Goal: Task Accomplishment & Management: Use online tool/utility

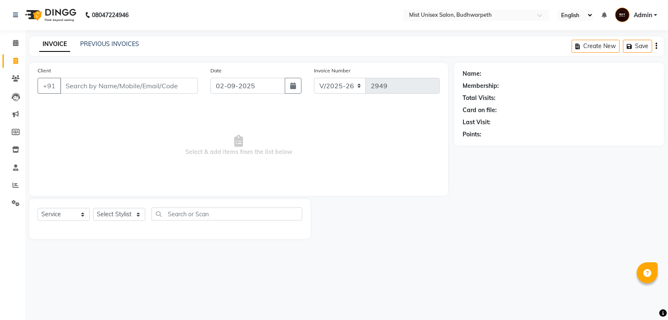
select select "5227"
select select "service"
click at [112, 82] on input "Client" at bounding box center [129, 86] width 138 height 16
type input "9"
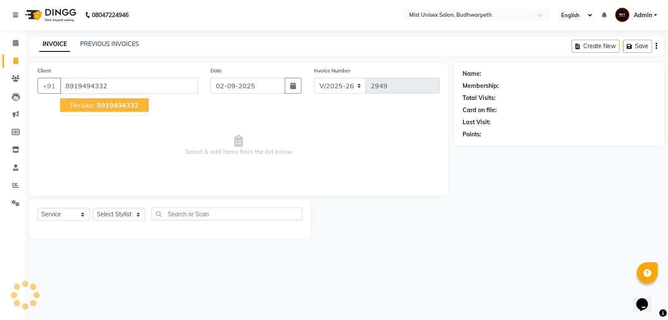
type input "8919494332"
click at [122, 212] on select "Select Stylist Abhi Ram [PERSON_NAME] [PERSON_NAME] Lakshmi Madhu [PERSON_NAME]…" at bounding box center [119, 214] width 52 height 13
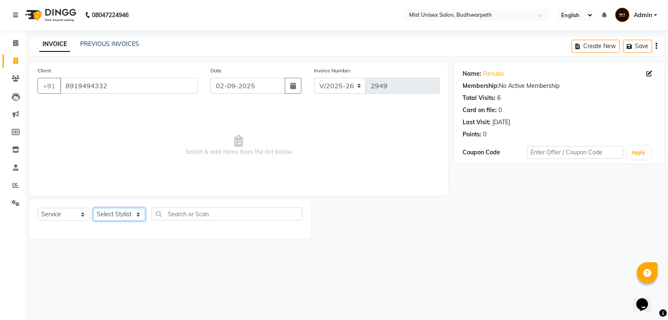
select select "67597"
click at [93, 208] on select "Select Stylist Abhi Ram [PERSON_NAME] [PERSON_NAME] Lakshmi Madhu [PERSON_NAME]…" at bounding box center [119, 214] width 52 height 13
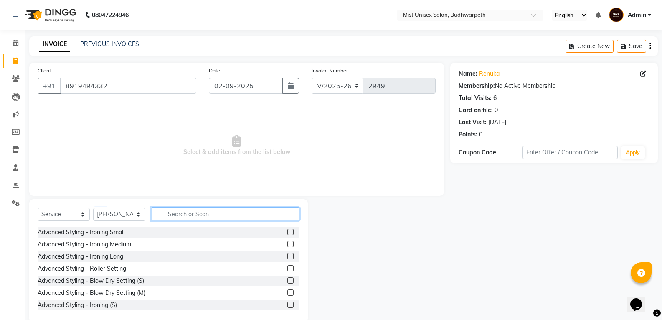
click at [183, 212] on input "text" at bounding box center [226, 213] width 148 height 13
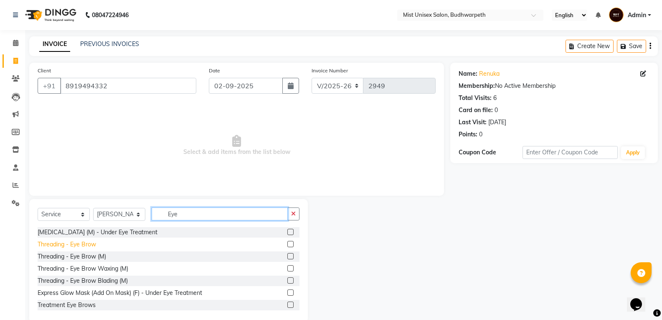
type input "Eye"
click at [84, 244] on div "Threading - Eye Brow" at bounding box center [67, 244] width 58 height 9
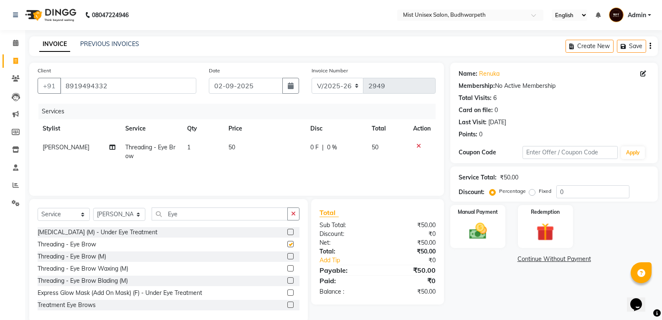
checkbox input "false"
click at [301, 214] on div "Select Service Product Membership Package Voucher Prepaid Gift Card Select Styl…" at bounding box center [168, 260] width 279 height 123
click at [482, 240] on img at bounding box center [478, 230] width 30 height 21
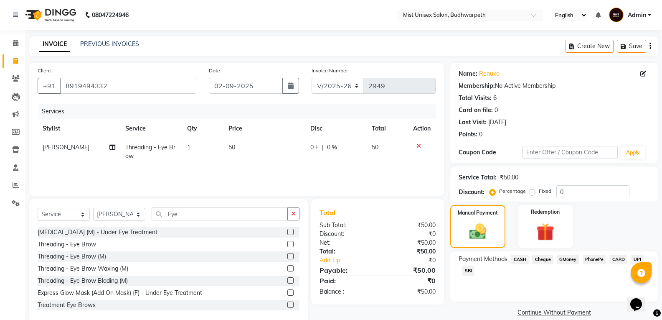
click at [467, 272] on span "SBI" at bounding box center [468, 271] width 13 height 10
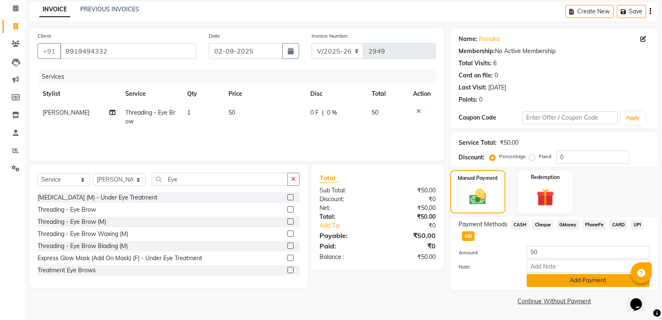
click at [602, 285] on button "Add Payment" at bounding box center [588, 280] width 123 height 13
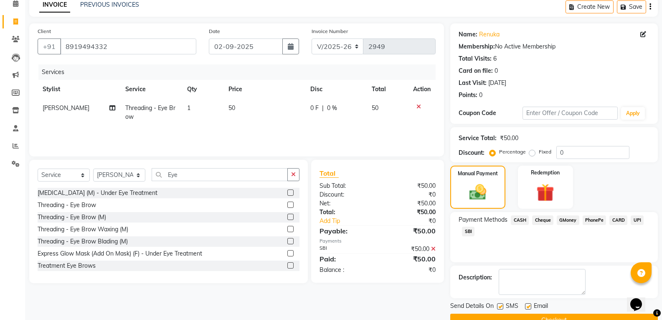
scroll to position [58, 0]
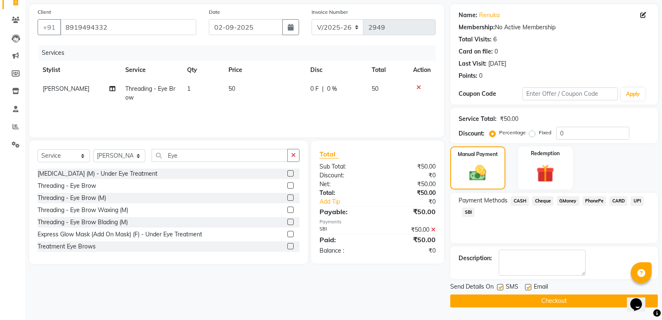
click at [569, 299] on button "Checkout" at bounding box center [554, 300] width 208 height 13
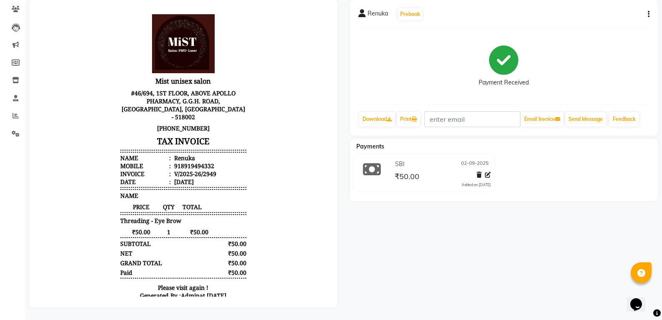
scroll to position [22, 0]
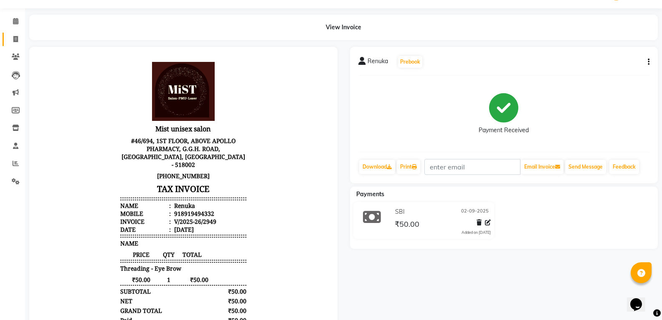
click at [12, 33] on link "Invoice" at bounding box center [13, 40] width 20 height 14
select select "service"
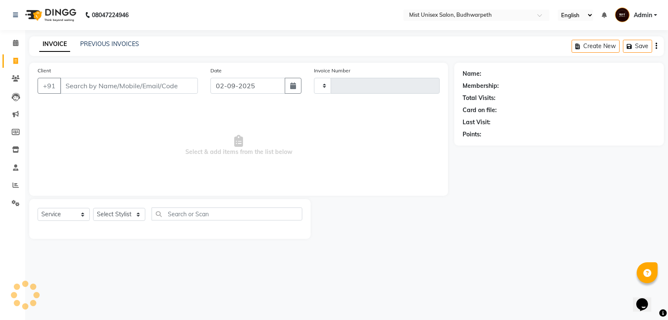
type input "2950"
select select "5227"
